Goal: Complete application form

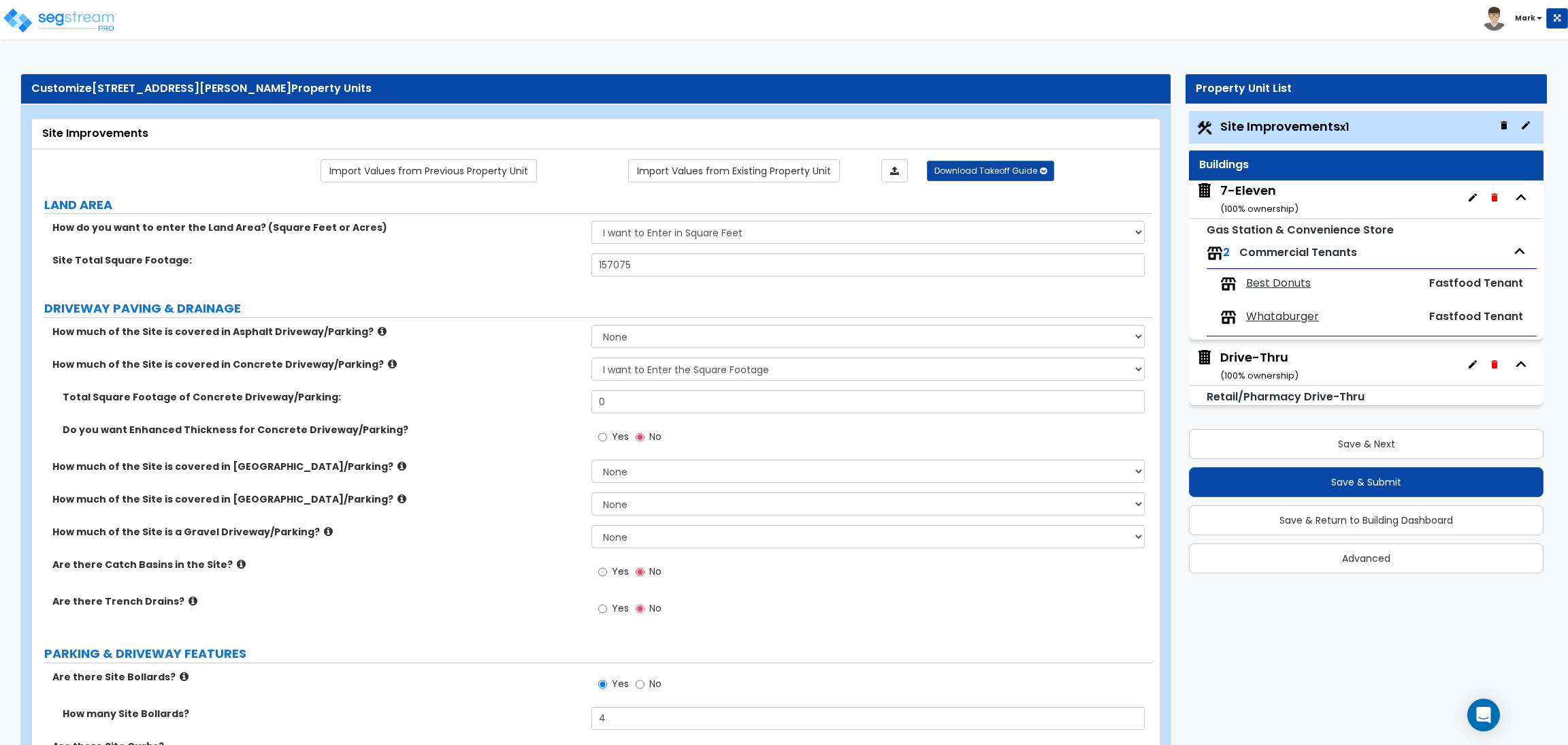
select select "2"
select select "1"
select select "4"
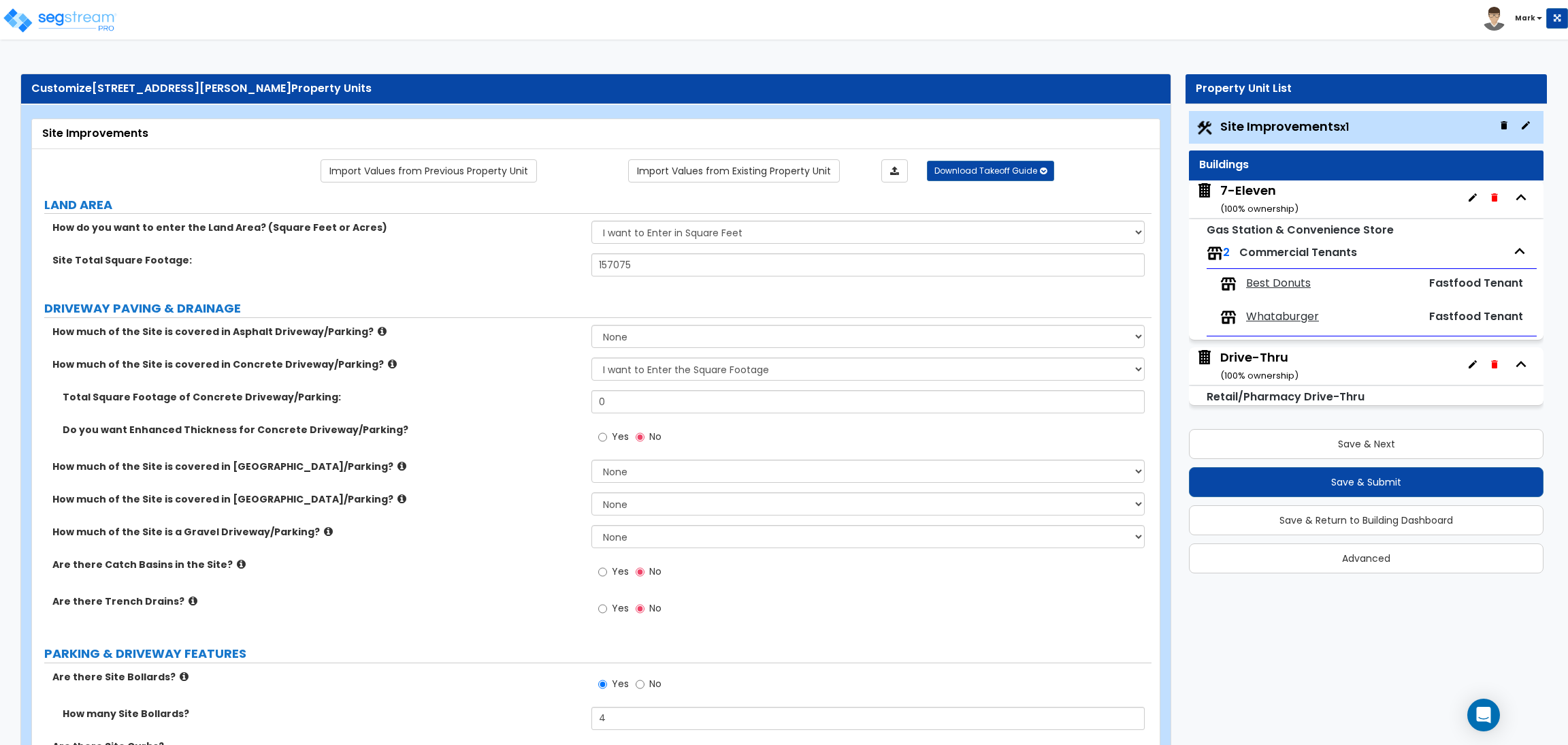
select select "2"
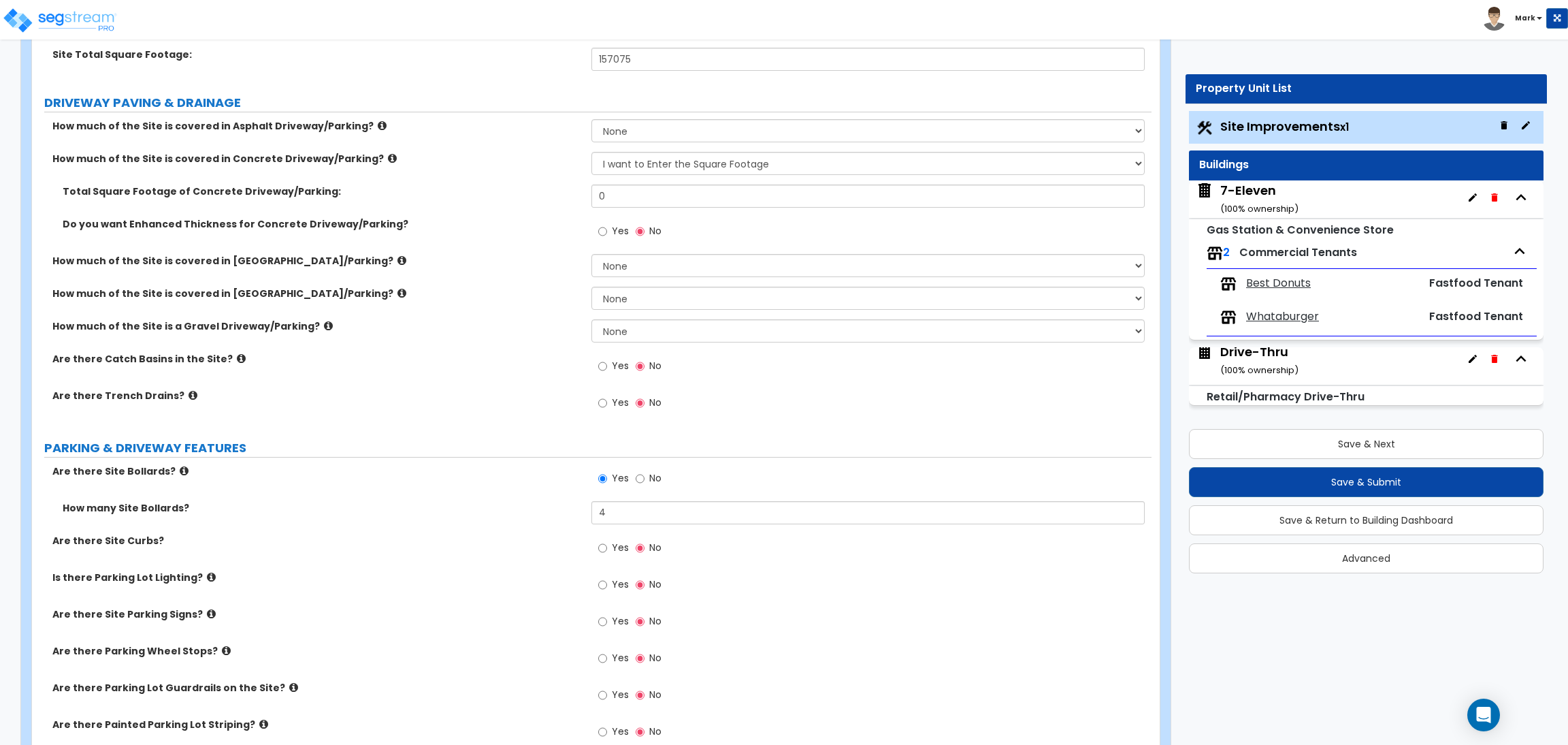
scroll to position [408, 0]
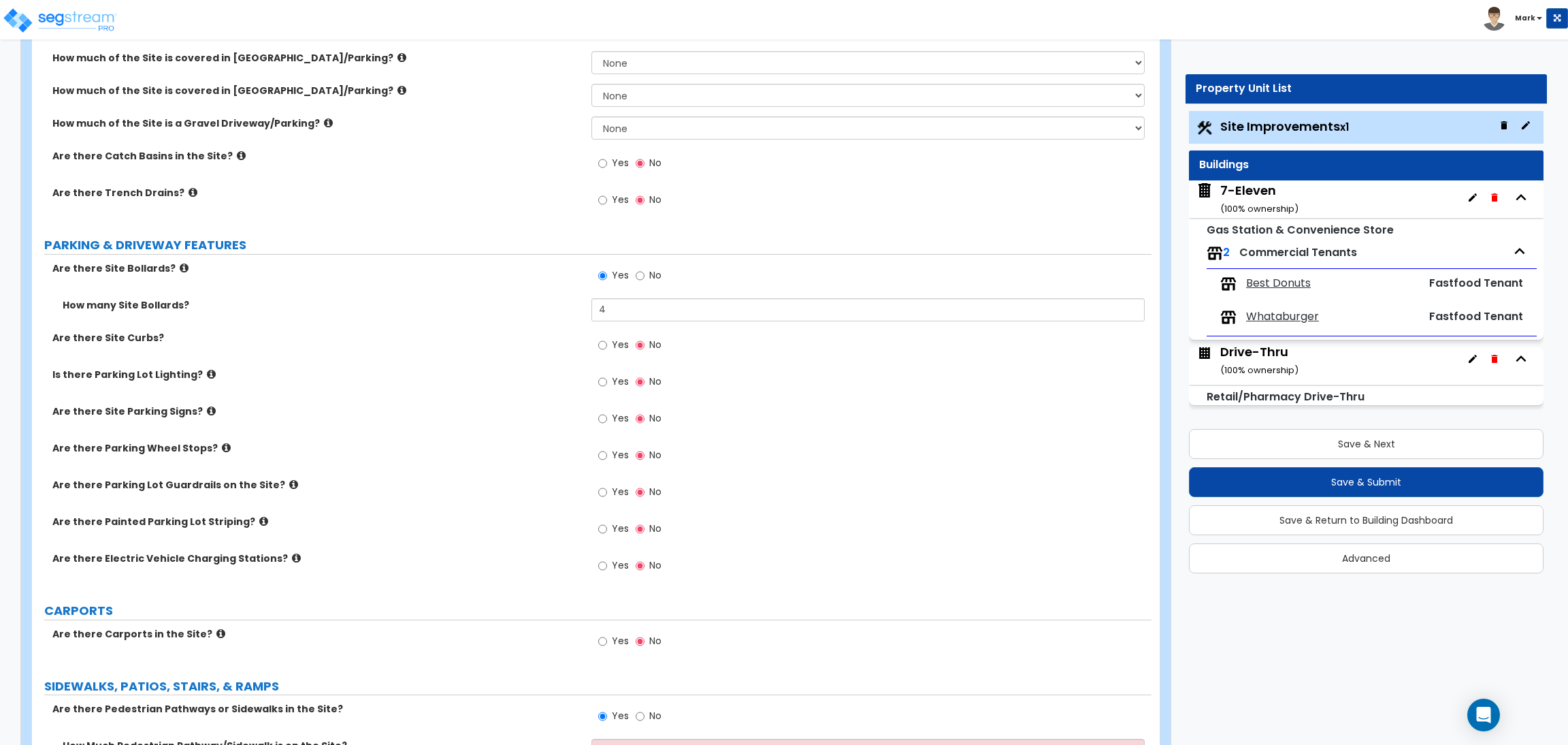
click at [605, 354] on label "Yes" at bounding box center [613, 347] width 30 height 23
click at [605, 353] on input "Yes" at bounding box center [602, 345] width 9 height 15
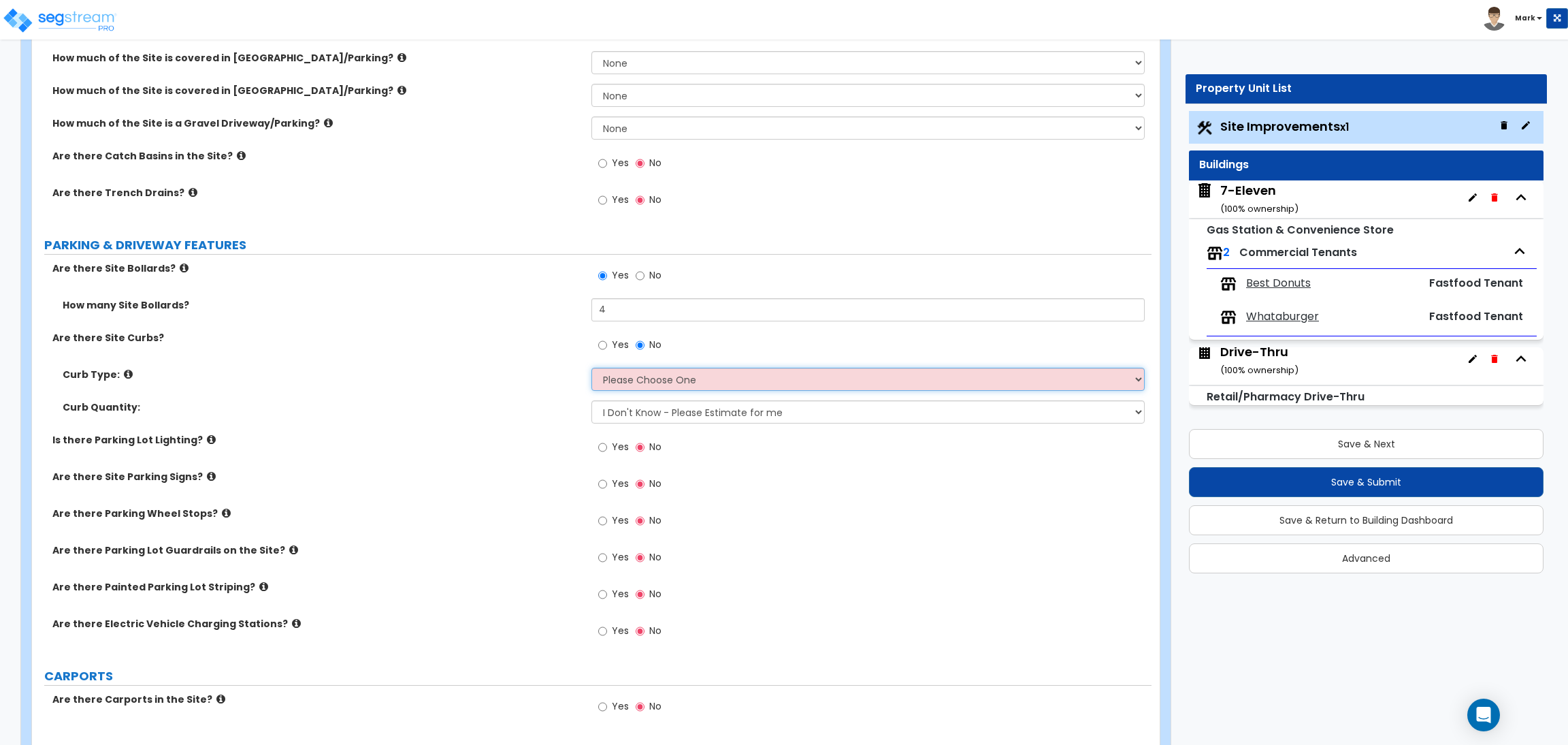
click at [626, 386] on select "Please Choose One Curb (Only) Curb & Gutter Asphalt Berm" at bounding box center [867, 380] width 553 height 23
select select "1"
click at [591, 369] on select "Please Choose One Curb (Only) Curb & Gutter Asphalt Berm" at bounding box center [867, 380] width 553 height 23
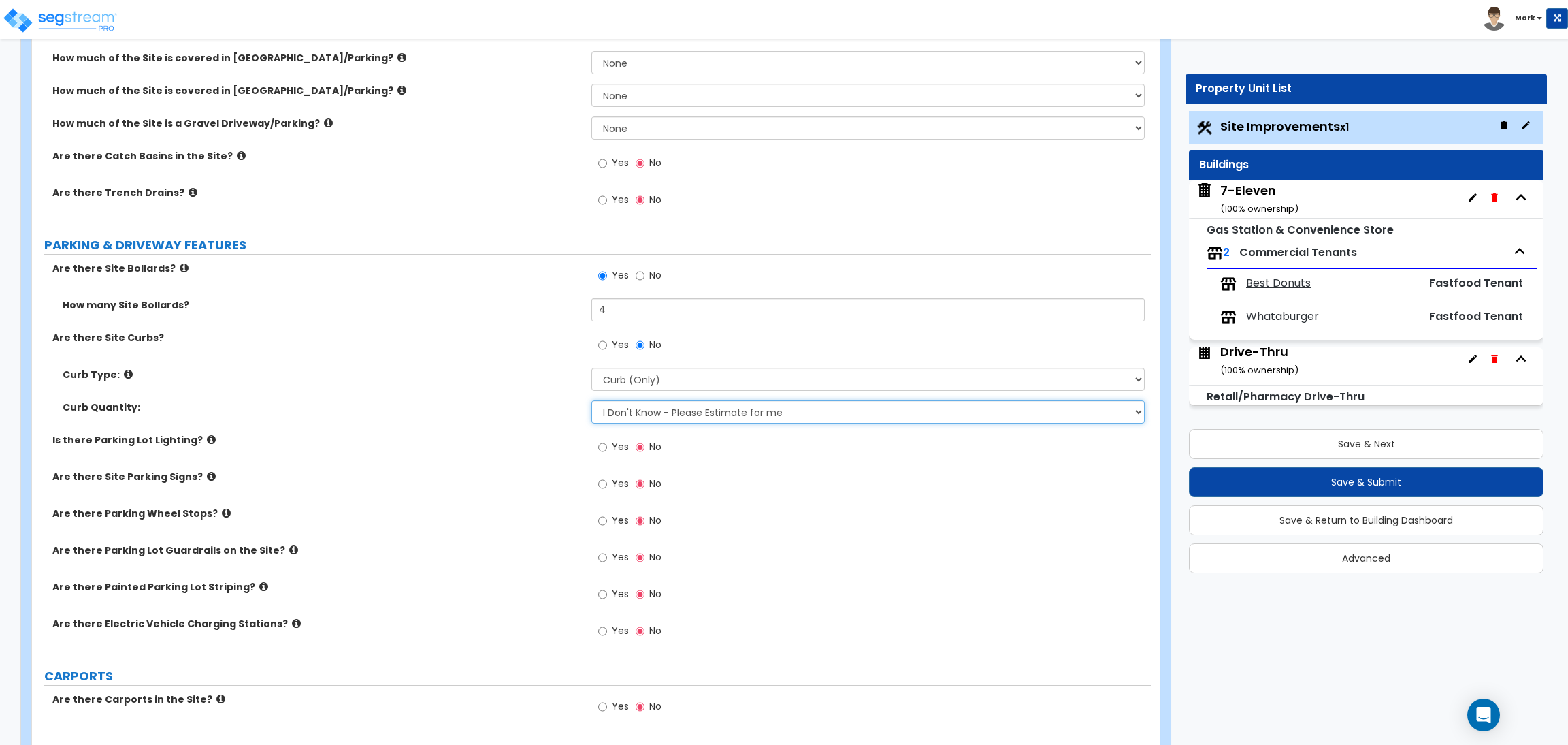
click at [637, 409] on select "I Don't Know - Please Estimate for me I want to Enter the Linear Footage" at bounding box center [867, 412] width 553 height 23
select select "1"
click at [591, 401] on select "I Don't Know - Please Estimate for me I want to Enter the Linear Footage" at bounding box center [867, 412] width 553 height 23
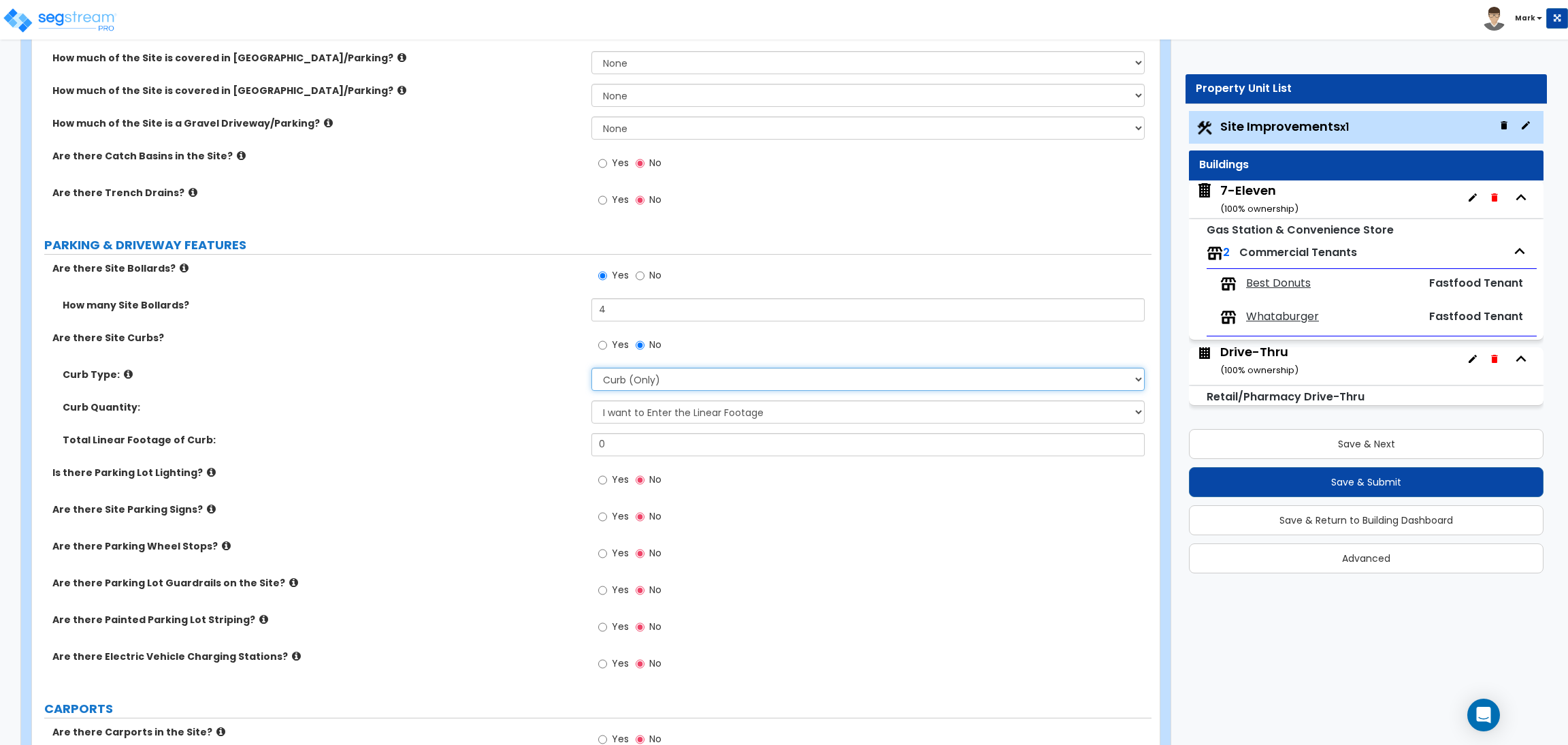
click at [665, 383] on select "Please Choose One Curb (Only) Curb & Gutter Asphalt Berm" at bounding box center [867, 380] width 553 height 23
click at [479, 418] on div "Curb Quantity: I Don't Know - Please Estimate for me I want to Enter the Linear…" at bounding box center [591, 417] width 1119 height 33
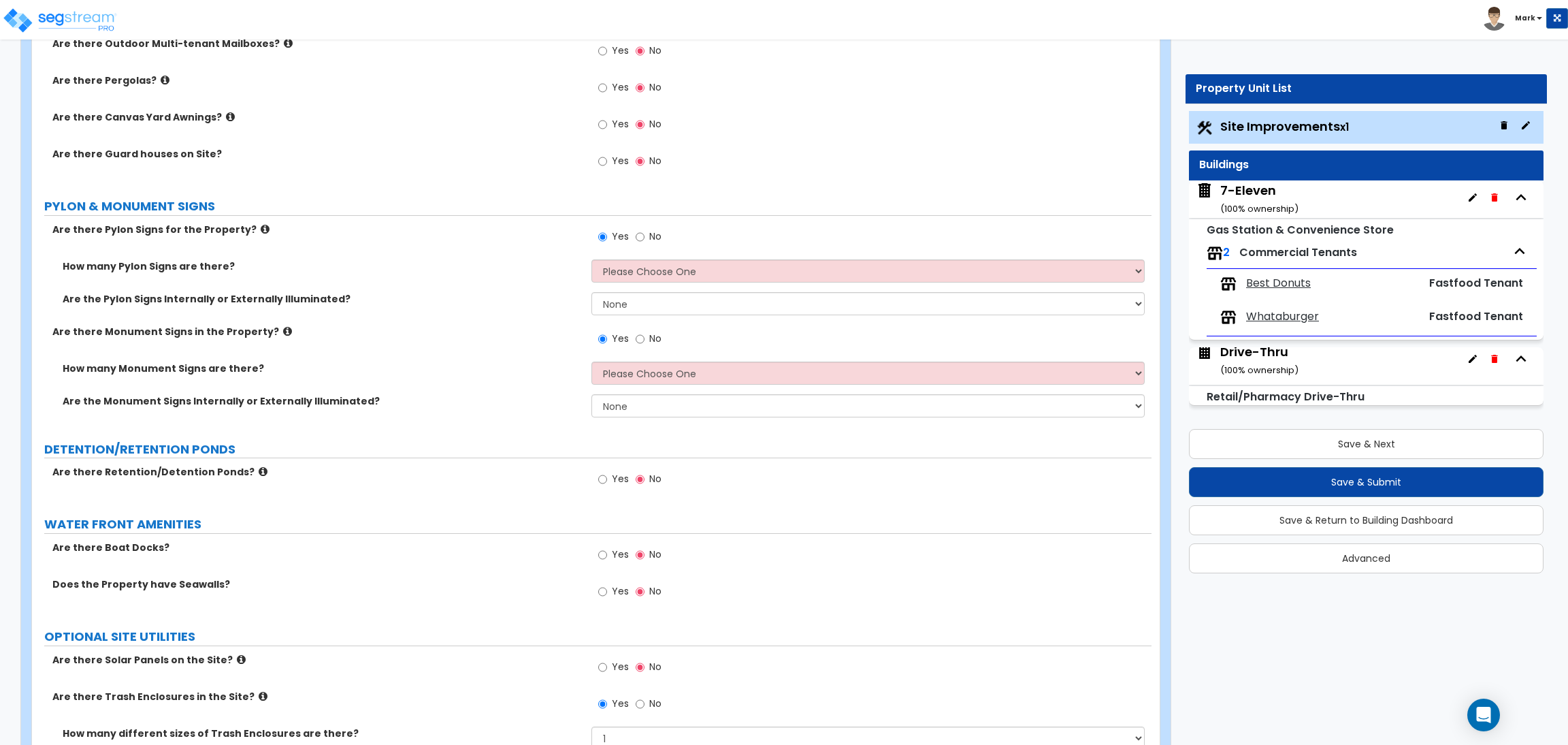
scroll to position [2144, 0]
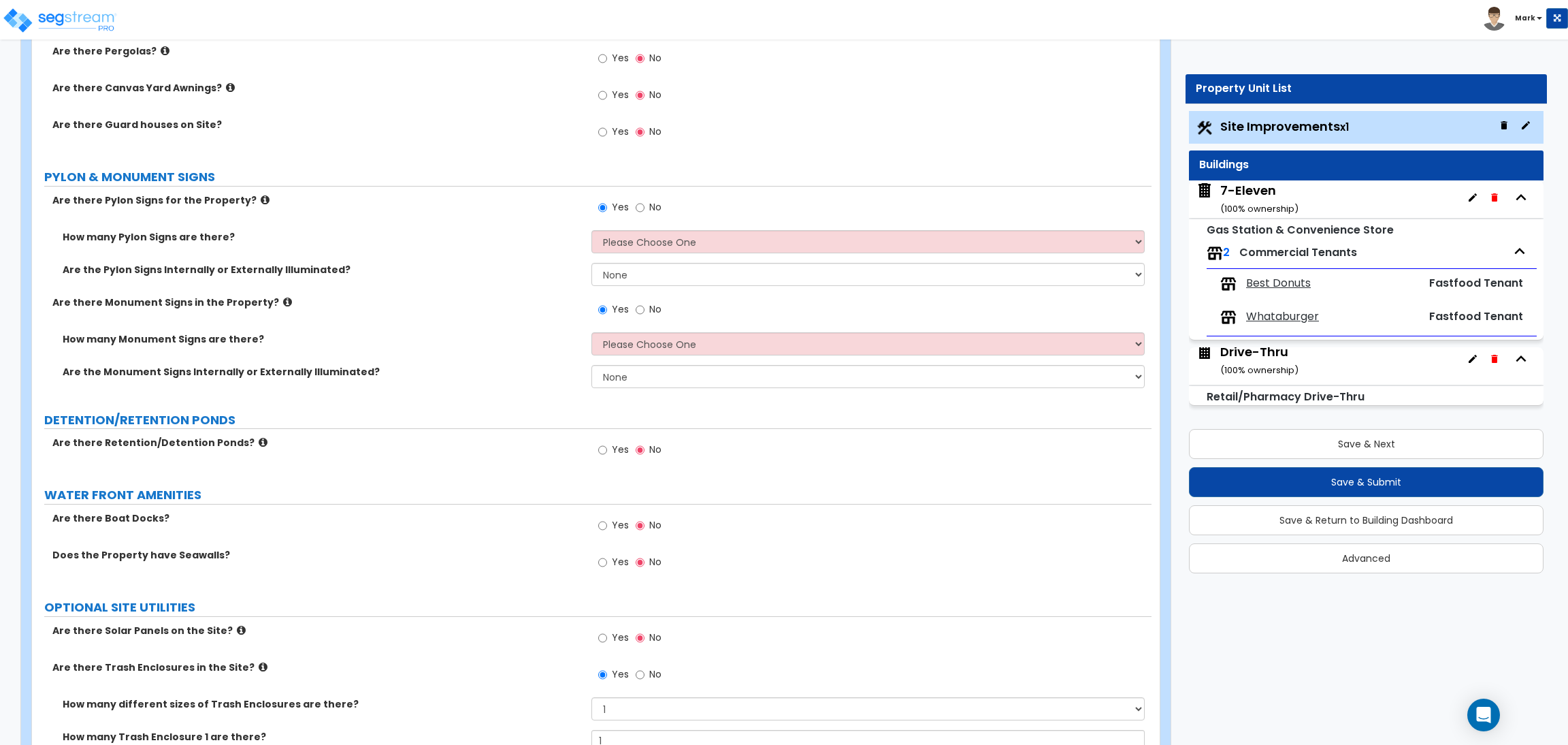
click at [259, 442] on icon at bounding box center [263, 442] width 9 height 10
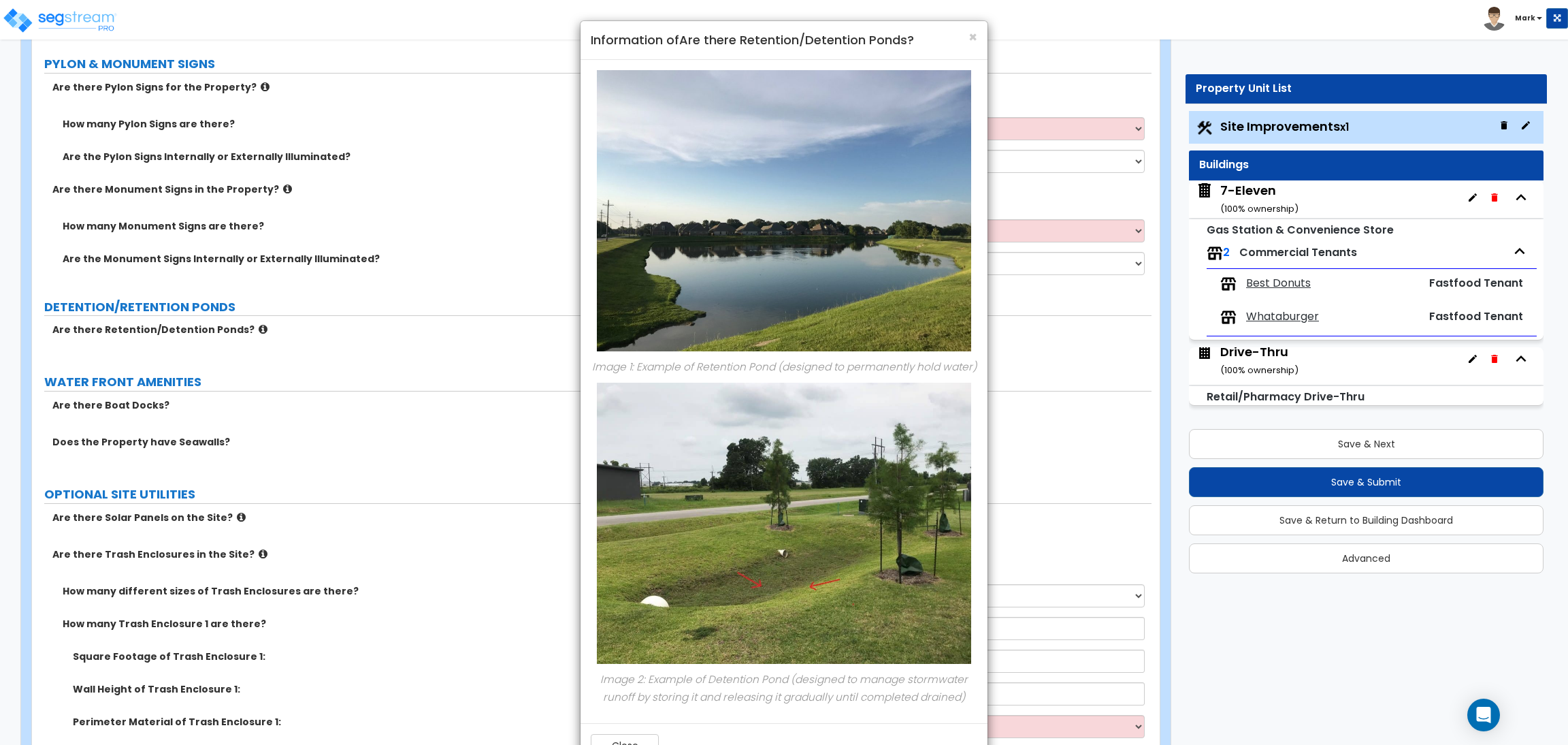
scroll to position [2247, 0]
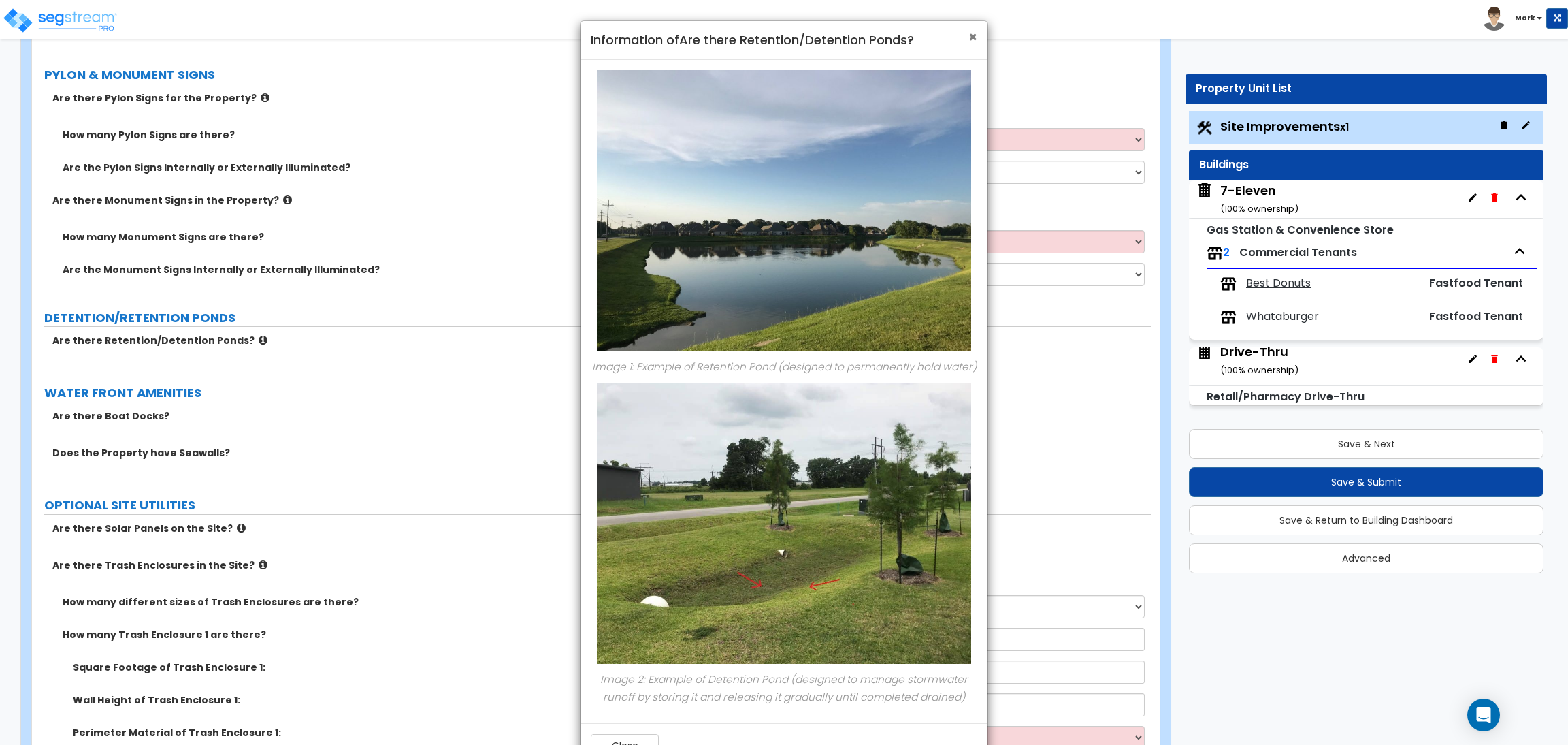
click at [969, 38] on span "×" at bounding box center [972, 37] width 9 height 20
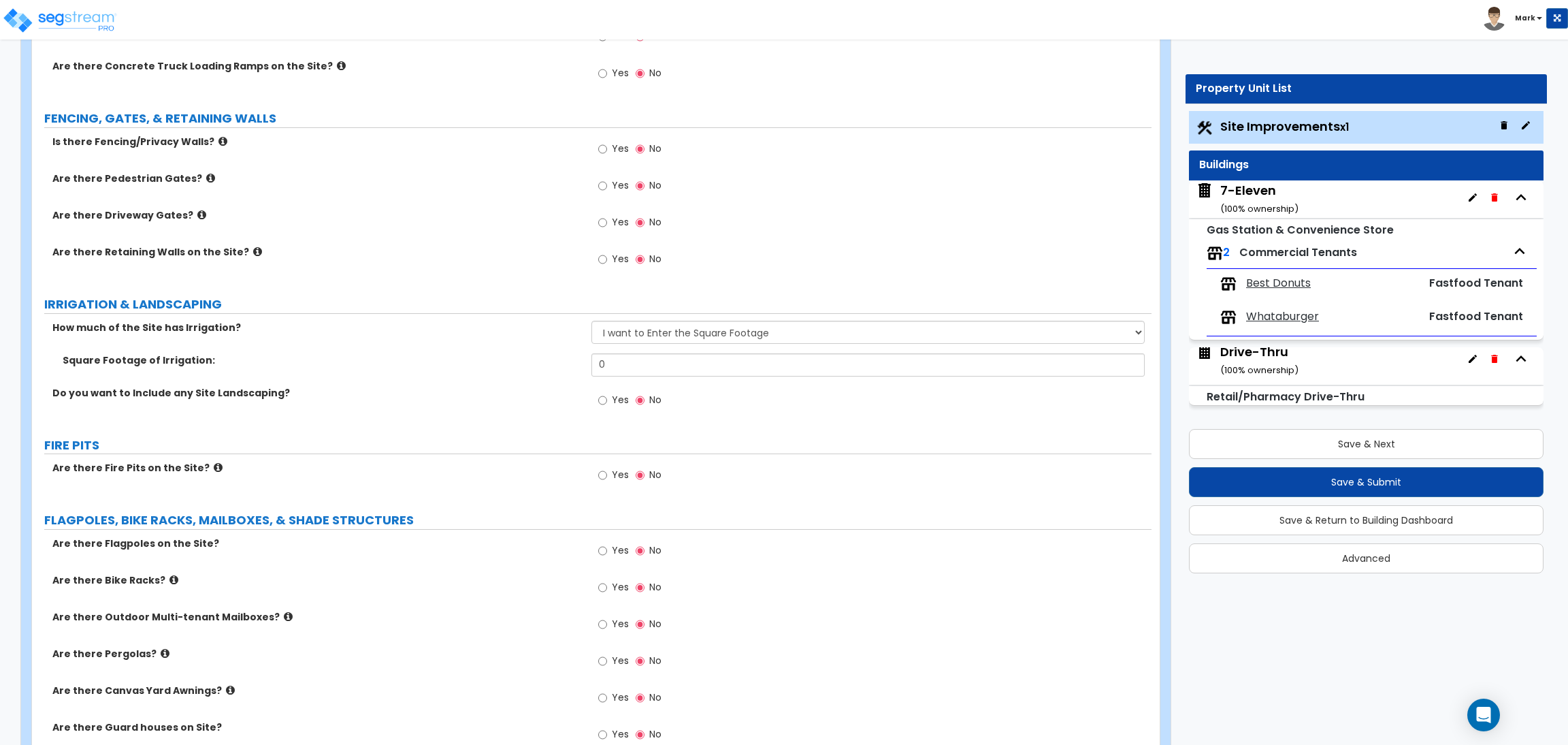
scroll to position [1532, 0]
